Goal: Information Seeking & Learning: Learn about a topic

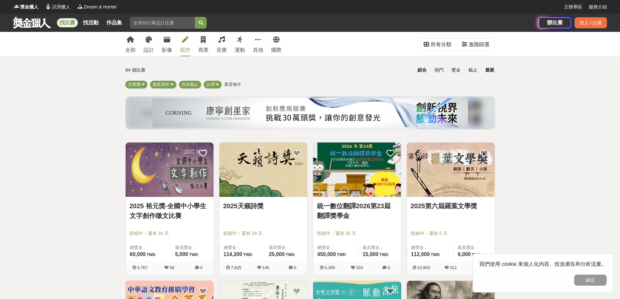
click at [492, 70] on div "最新" at bounding box center [489, 69] width 17 height 11
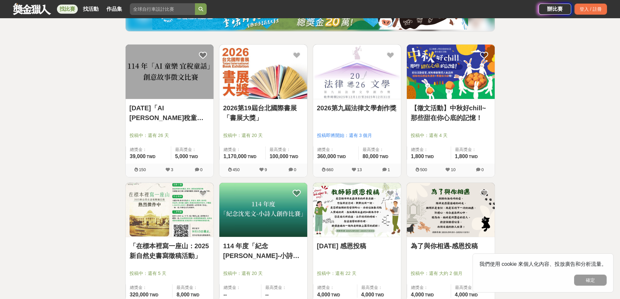
drag, startPoint x: 68, startPoint y: 136, endPoint x: 80, endPoint y: 169, distance: 35.1
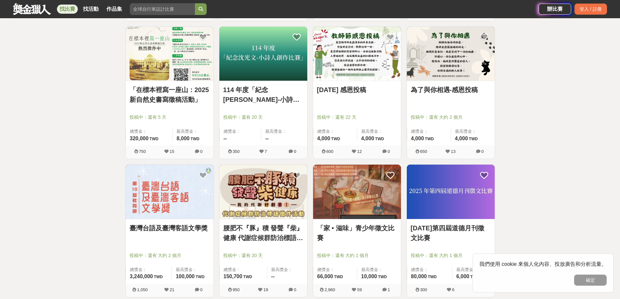
drag, startPoint x: 88, startPoint y: 202, endPoint x: 87, endPoint y: 221, distance: 18.6
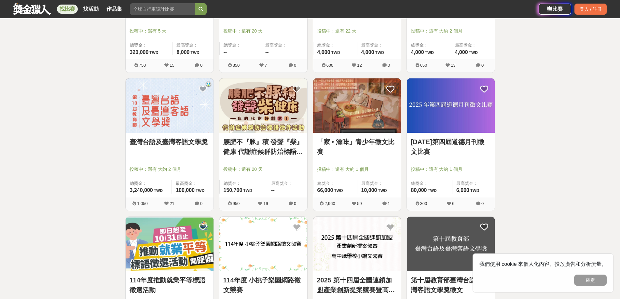
drag, startPoint x: 86, startPoint y: 200, endPoint x: 81, endPoint y: 168, distance: 32.6
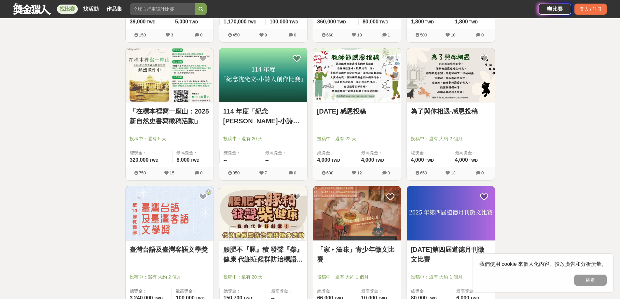
click at [193, 118] on link "「在標本裡寫一座山：2025新自然史書寫徵稿活動」" at bounding box center [170, 116] width 80 height 20
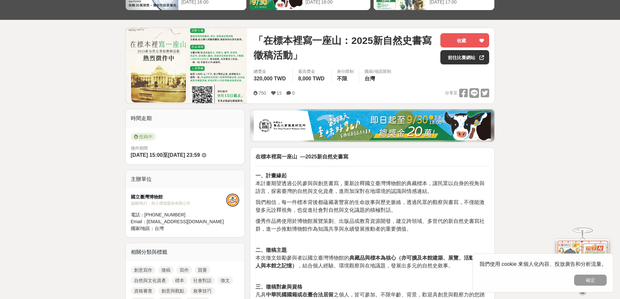
drag, startPoint x: 0, startPoint y: 160, endPoint x: 12, endPoint y: 201, distance: 43.1
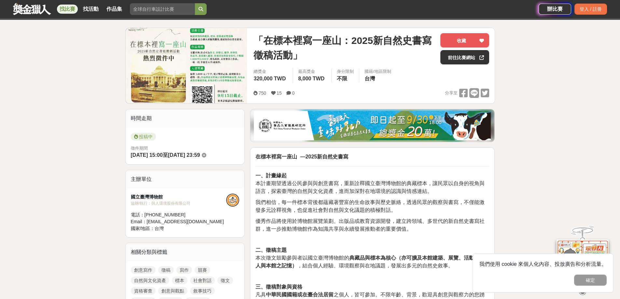
scroll to position [99, 0]
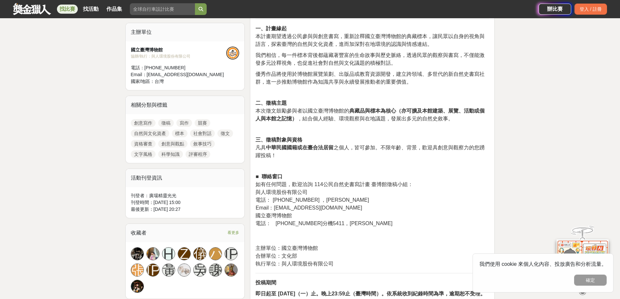
drag, startPoint x: 6, startPoint y: 203, endPoint x: 8, endPoint y: 237, distance: 34.3
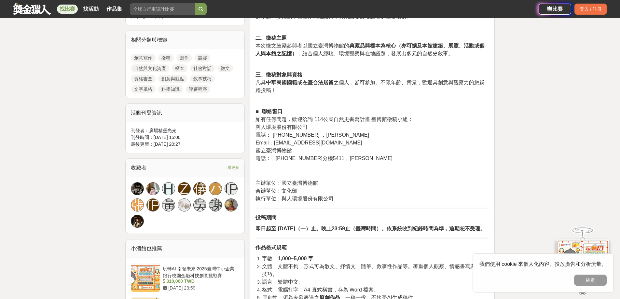
drag, startPoint x: 111, startPoint y: 208, endPoint x: 119, endPoint y: 237, distance: 30.2
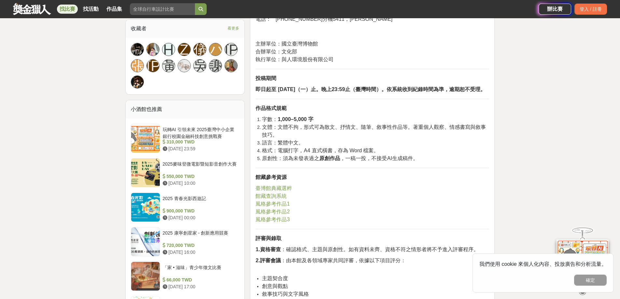
drag, startPoint x: 102, startPoint y: 158, endPoint x: 89, endPoint y: 193, distance: 37.4
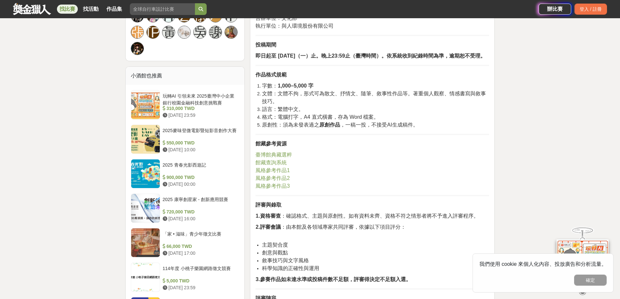
scroll to position [555, 0]
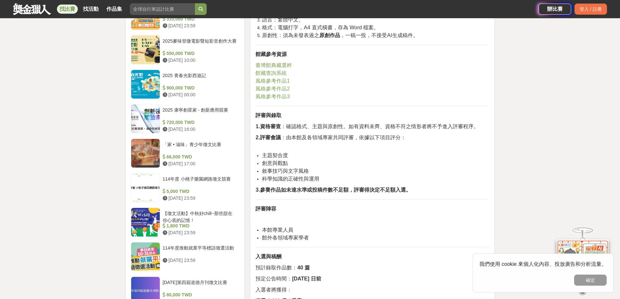
drag, startPoint x: 75, startPoint y: 161, endPoint x: 75, endPoint y: 201, distance: 39.4
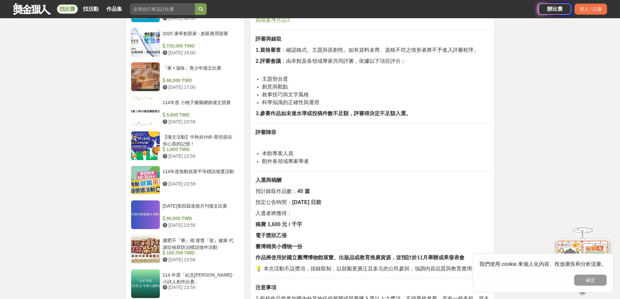
drag, startPoint x: 76, startPoint y: 160, endPoint x: 76, endPoint y: 168, distance: 7.6
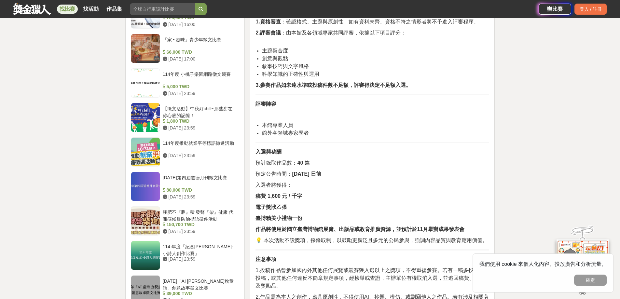
drag, startPoint x: 97, startPoint y: 85, endPoint x: 97, endPoint y: 102, distance: 16.6
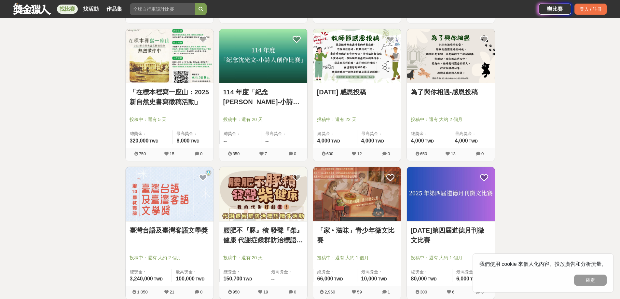
drag, startPoint x: 30, startPoint y: 80, endPoint x: 37, endPoint y: 99, distance: 20.3
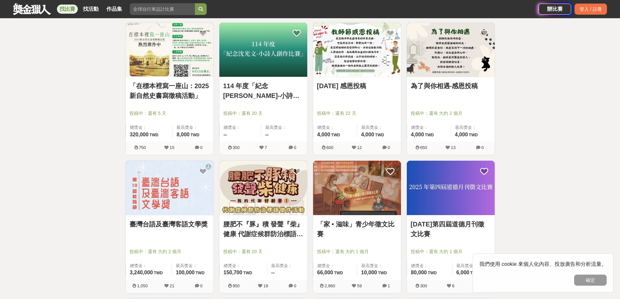
scroll to position [253, 0]
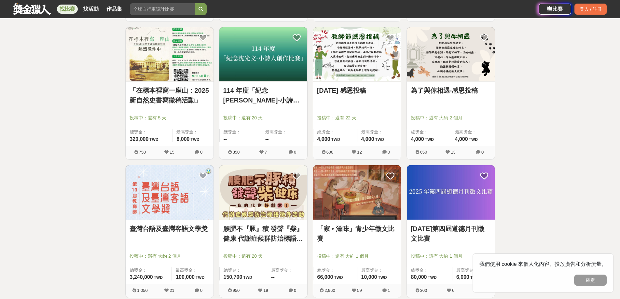
drag, startPoint x: 109, startPoint y: 132, endPoint x: 110, endPoint y: 119, distance: 12.7
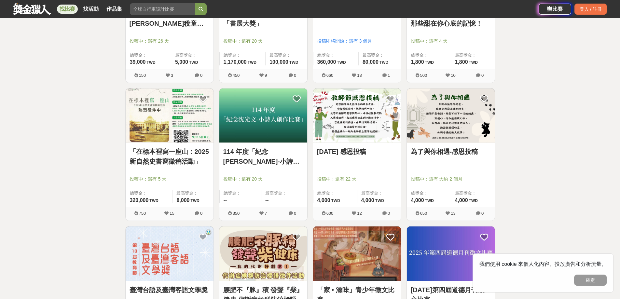
drag, startPoint x: 99, startPoint y: 151, endPoint x: 93, endPoint y: 120, distance: 31.7
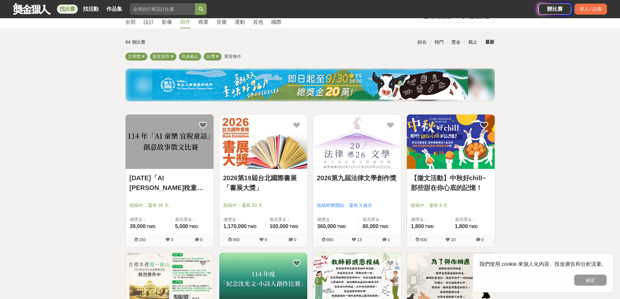
drag, startPoint x: 93, startPoint y: 120, endPoint x: 93, endPoint y: 68, distance: 51.4
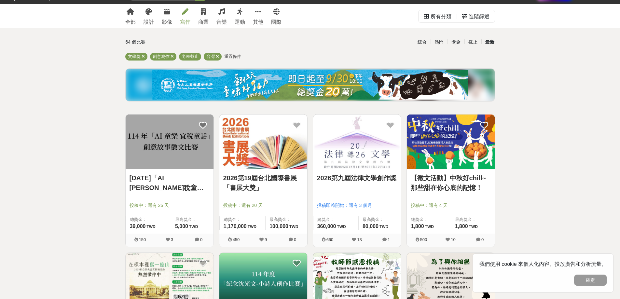
scroll to position [13, 0]
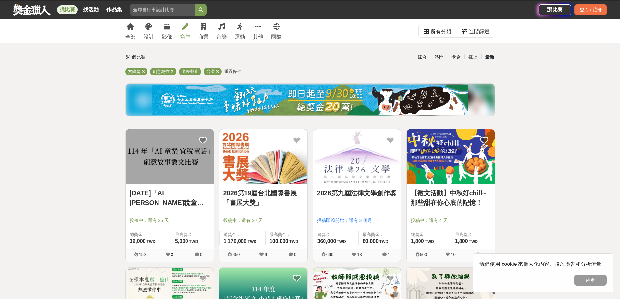
click at [184, 204] on link "[DATE]「AI [PERSON_NAME]稅童話」創意故事徵文比賽" at bounding box center [170, 198] width 80 height 20
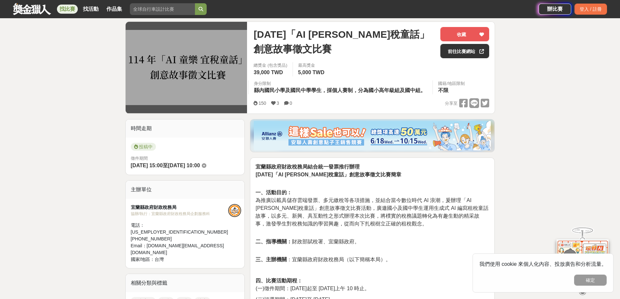
drag, startPoint x: 3, startPoint y: 157, endPoint x: 21, endPoint y: 196, distance: 43.4
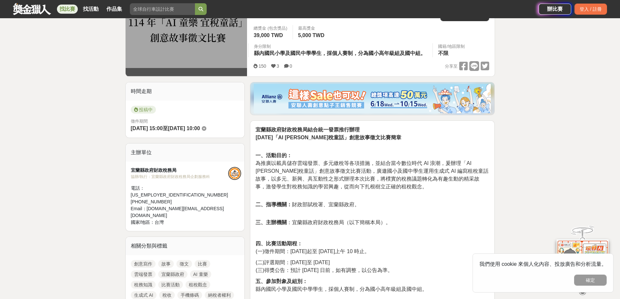
drag, startPoint x: 27, startPoint y: 164, endPoint x: 33, endPoint y: 174, distance: 11.1
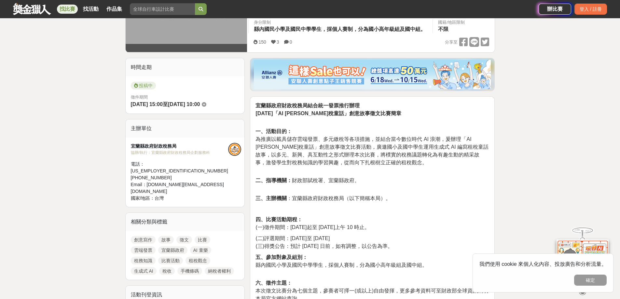
scroll to position [177, 0]
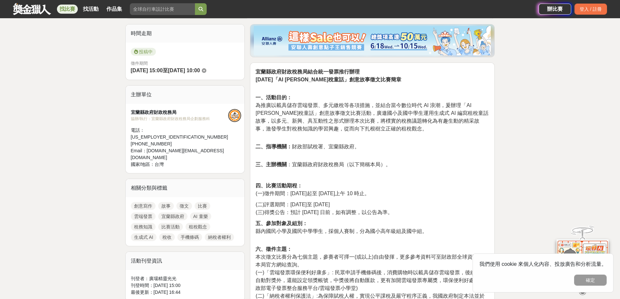
drag, startPoint x: 40, startPoint y: 148, endPoint x: 46, endPoint y: 172, distance: 24.2
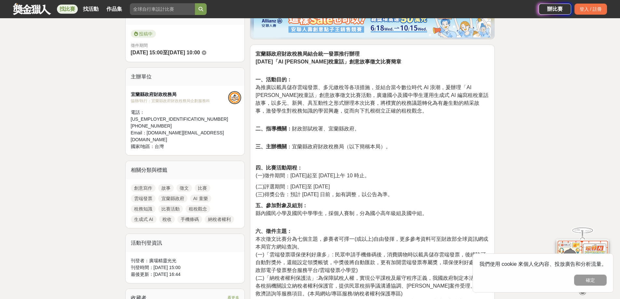
scroll to position [209, 0]
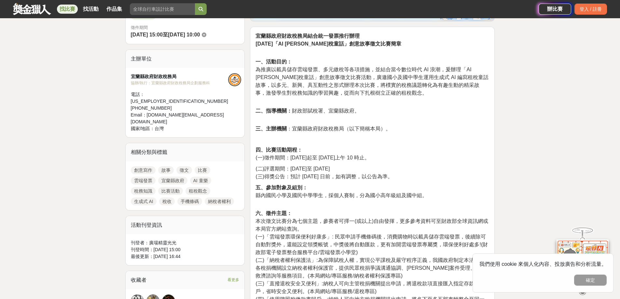
drag, startPoint x: 46, startPoint y: 172, endPoint x: 53, endPoint y: 195, distance: 24.2
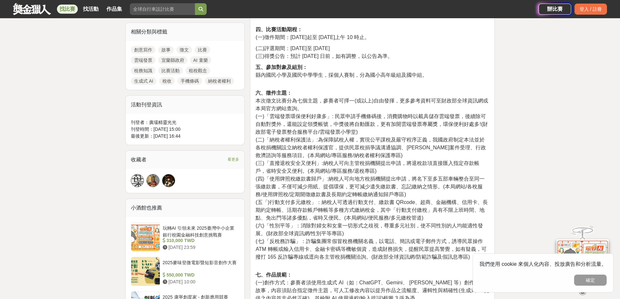
drag, startPoint x: 340, startPoint y: 175, endPoint x: 337, endPoint y: 213, distance: 37.2
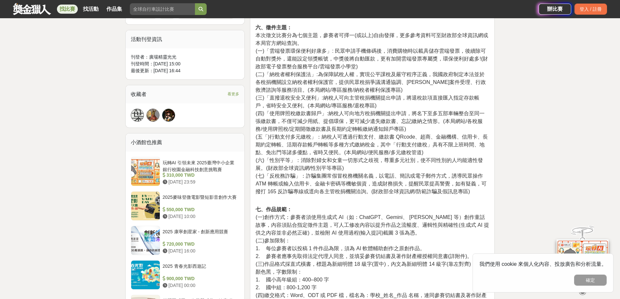
drag, startPoint x: 343, startPoint y: 152, endPoint x: 345, endPoint y: 183, distance: 31.0
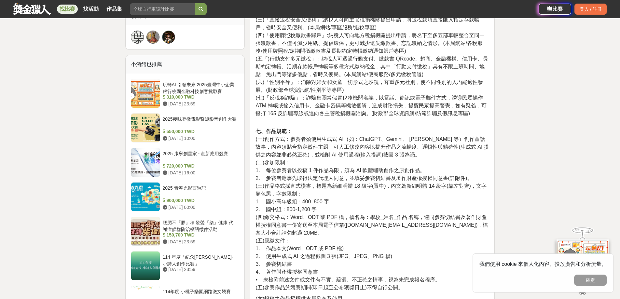
drag, startPoint x: 345, startPoint y: 136, endPoint x: 348, endPoint y: 150, distance: 14.4
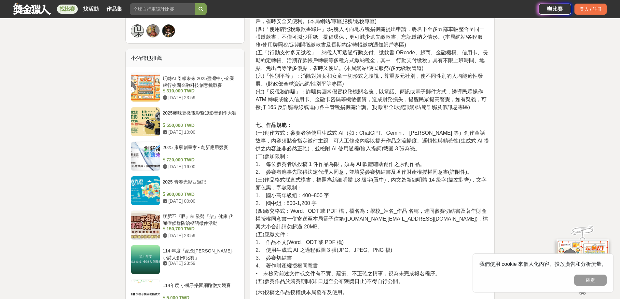
scroll to position [487, 0]
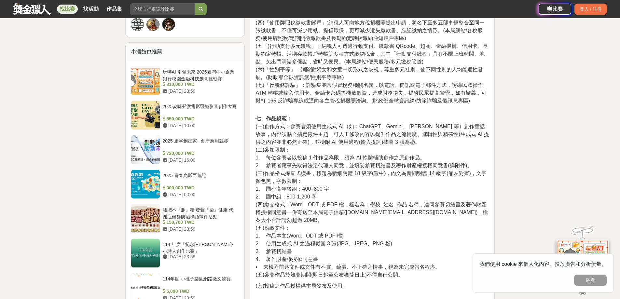
drag, startPoint x: 349, startPoint y: 150, endPoint x: 353, endPoint y: 166, distance: 16.0
